Goal: Find specific page/section: Find specific page/section

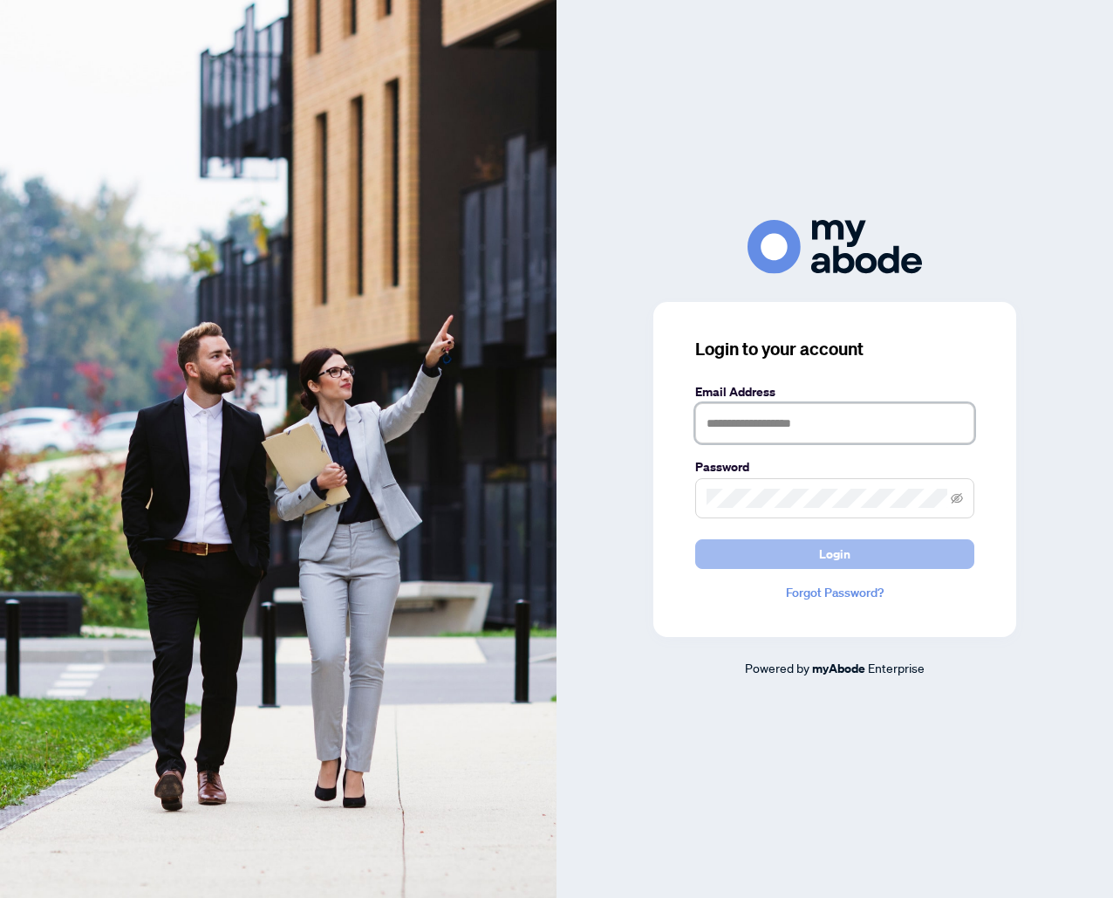
type input "**********"
click at [788, 563] on button "Login" at bounding box center [834, 554] width 279 height 30
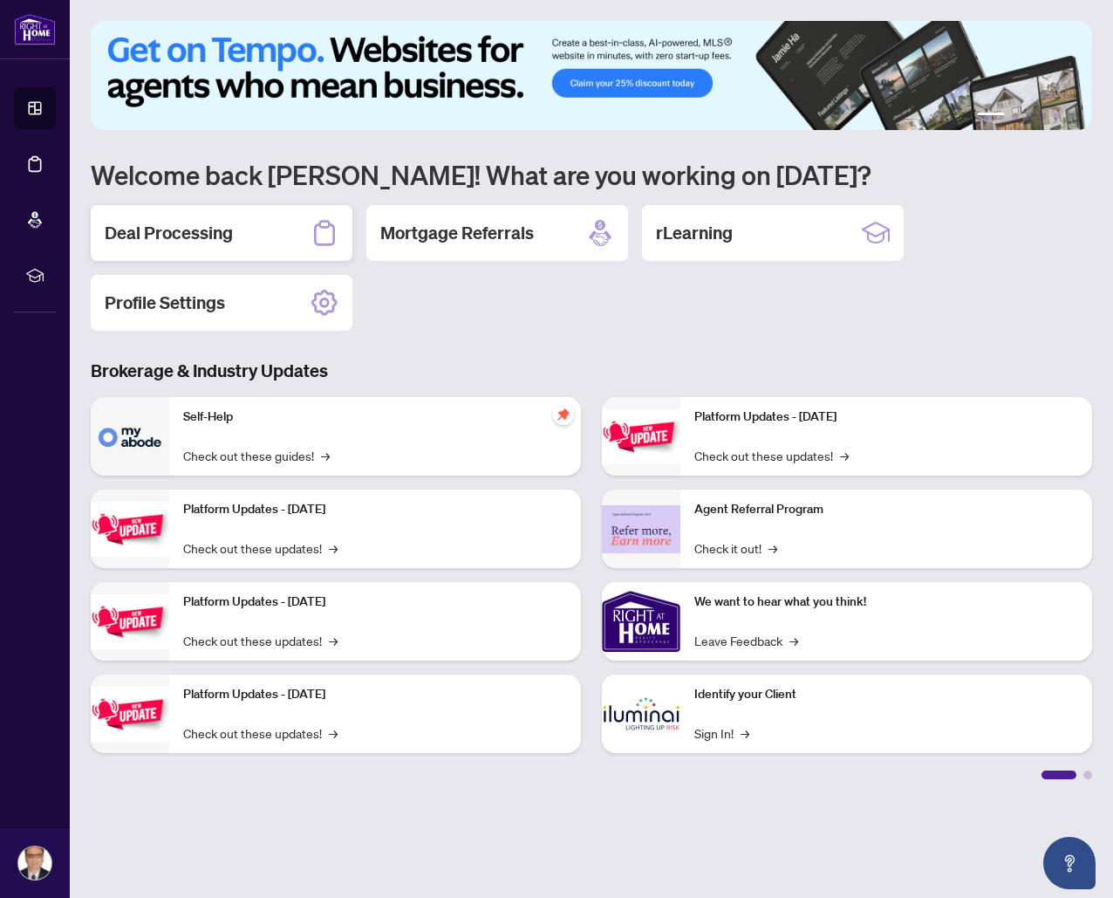
click at [196, 230] on h2 "Deal Processing" at bounding box center [169, 233] width 128 height 24
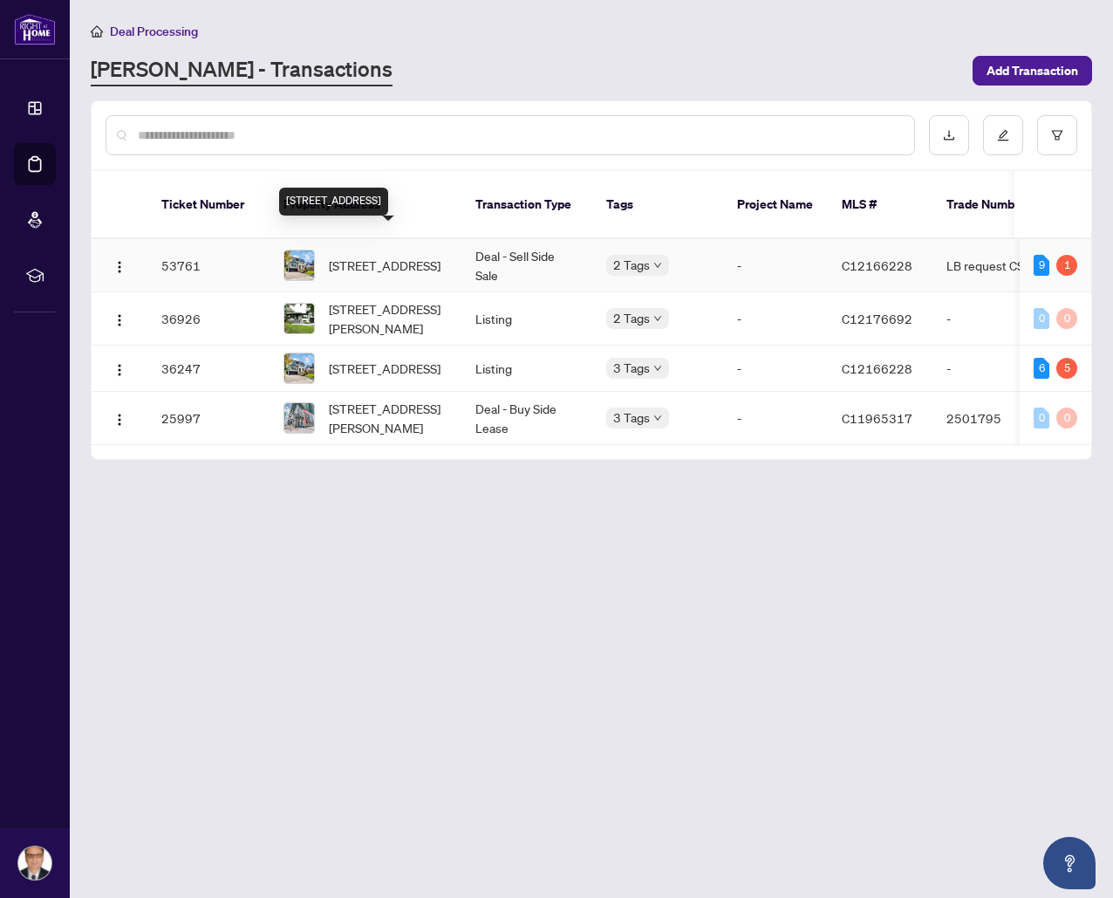
click at [353, 256] on span "[STREET_ADDRESS]" at bounding box center [385, 265] width 112 height 19
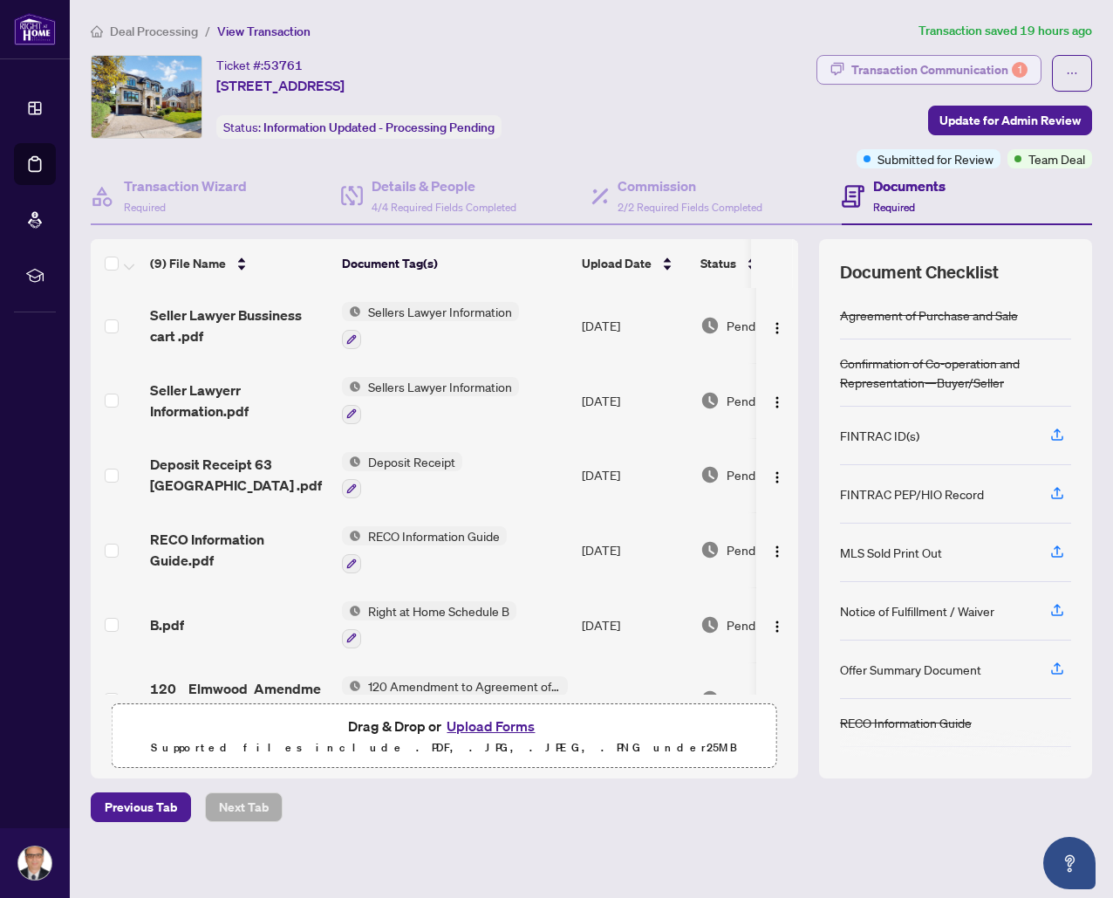
click at [991, 68] on div "Transaction Communication 1" at bounding box center [939, 70] width 176 height 28
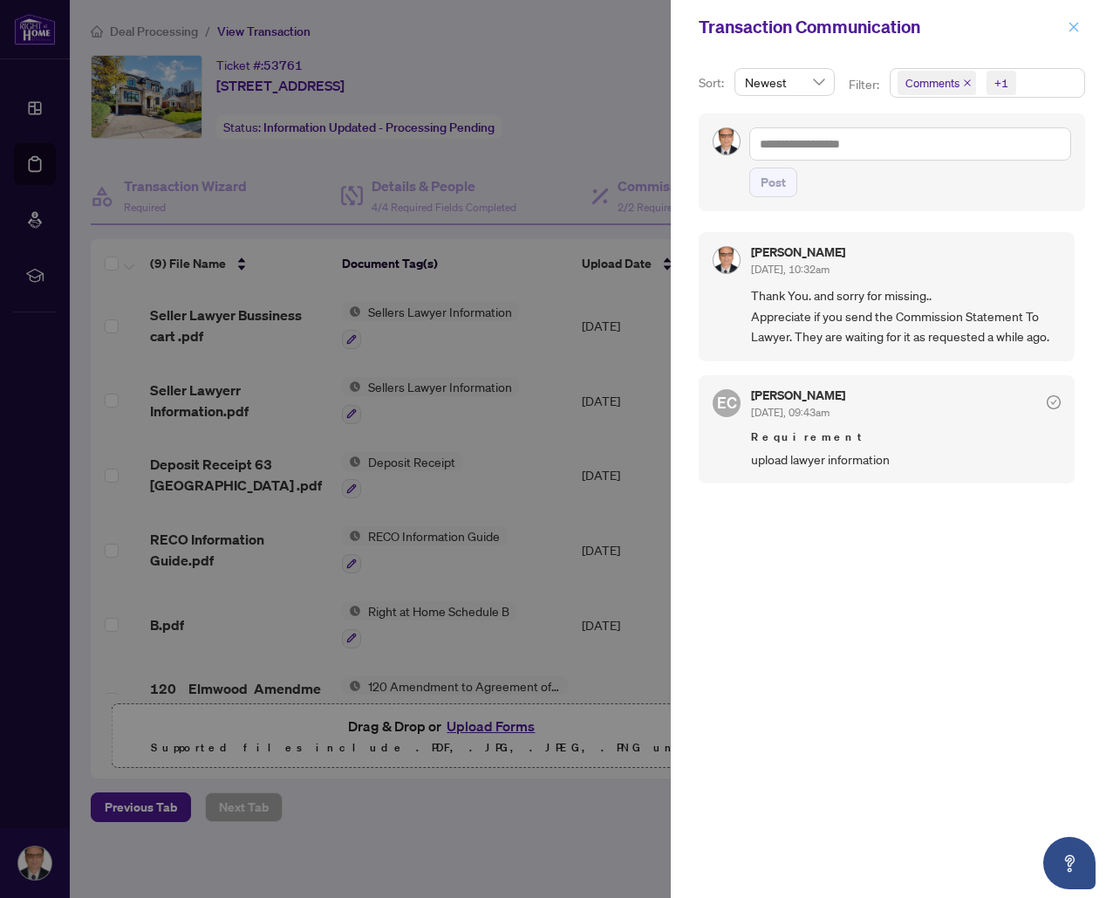
click at [1069, 26] on icon "close" at bounding box center [1074, 27] width 12 height 12
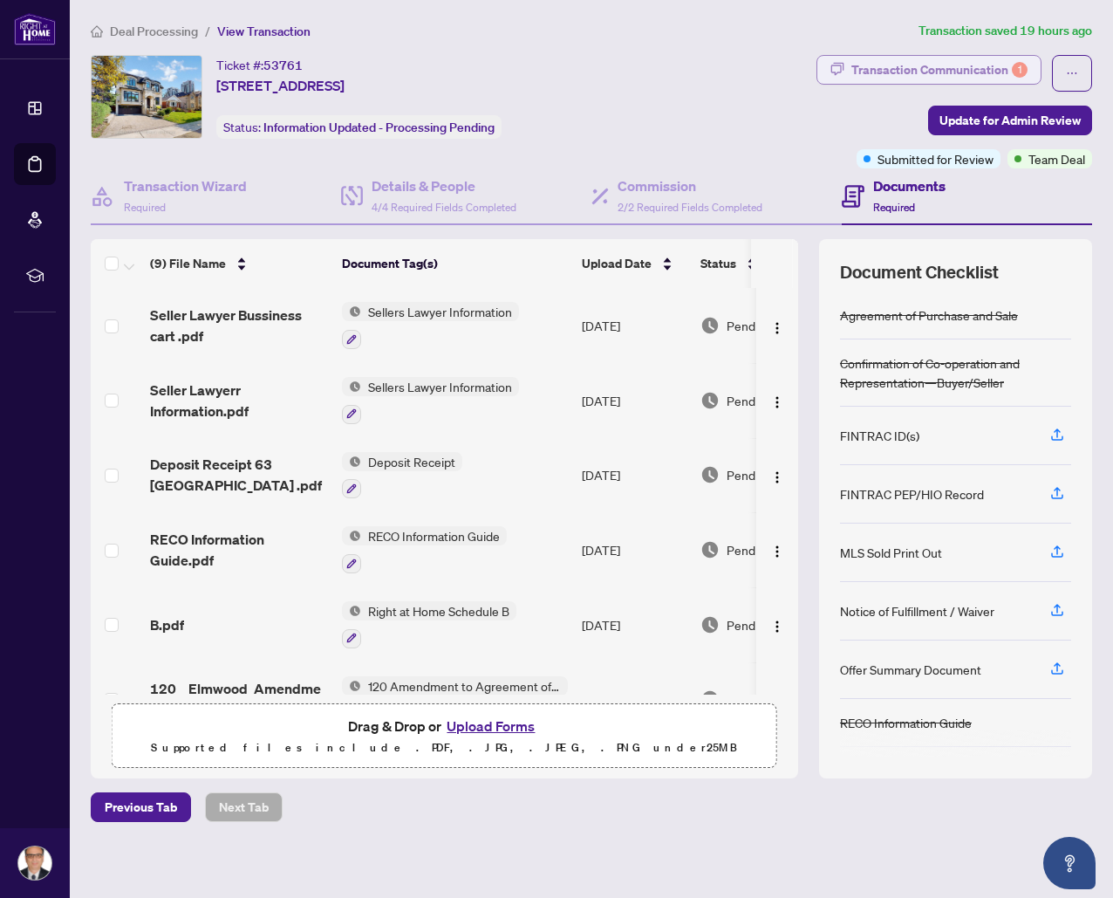
click at [949, 65] on div "Transaction Communication 1" at bounding box center [939, 70] width 176 height 28
